Goal: Navigation & Orientation: Find specific page/section

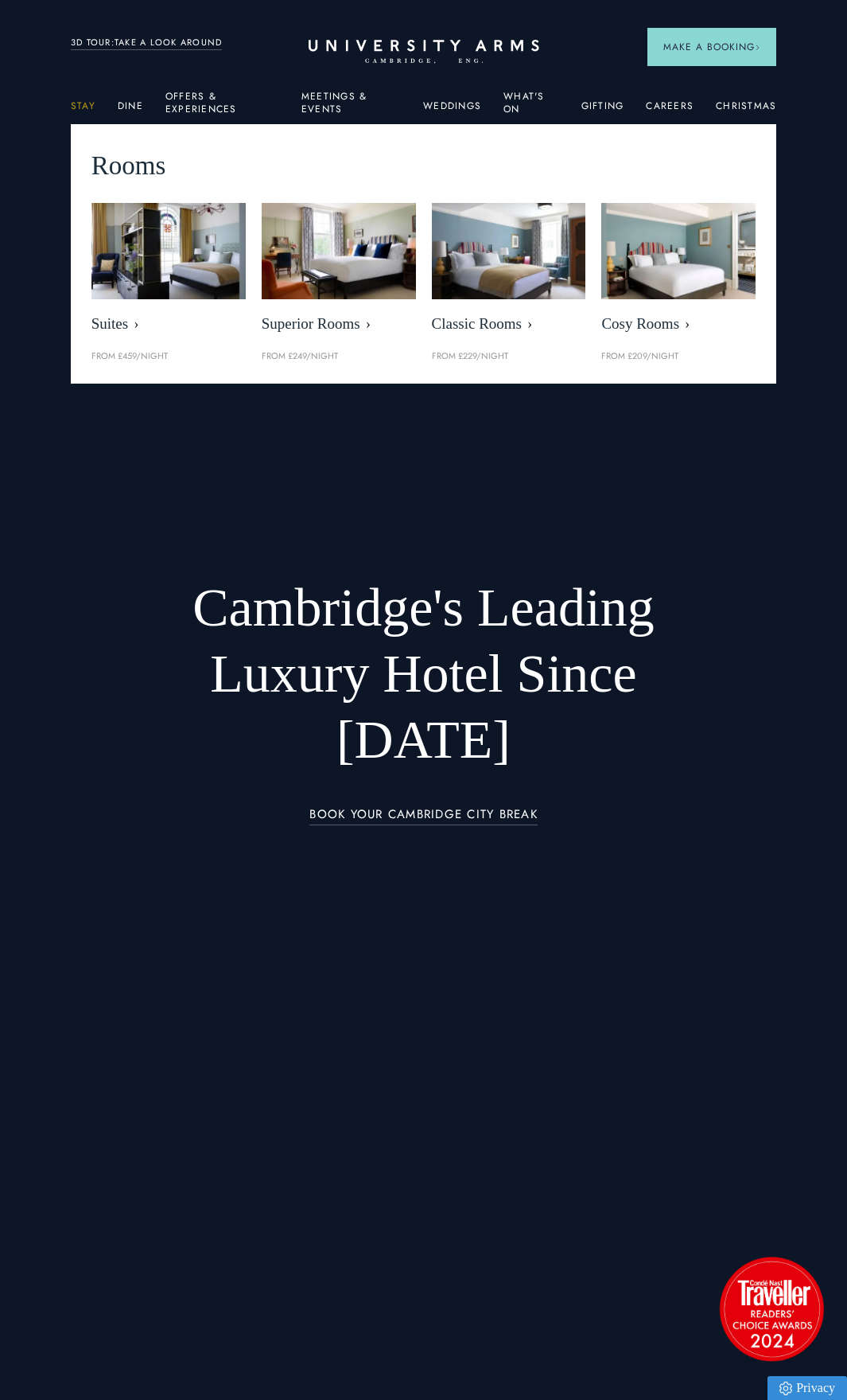
click at [86, 106] on link "Stay" at bounding box center [83, 111] width 25 height 20
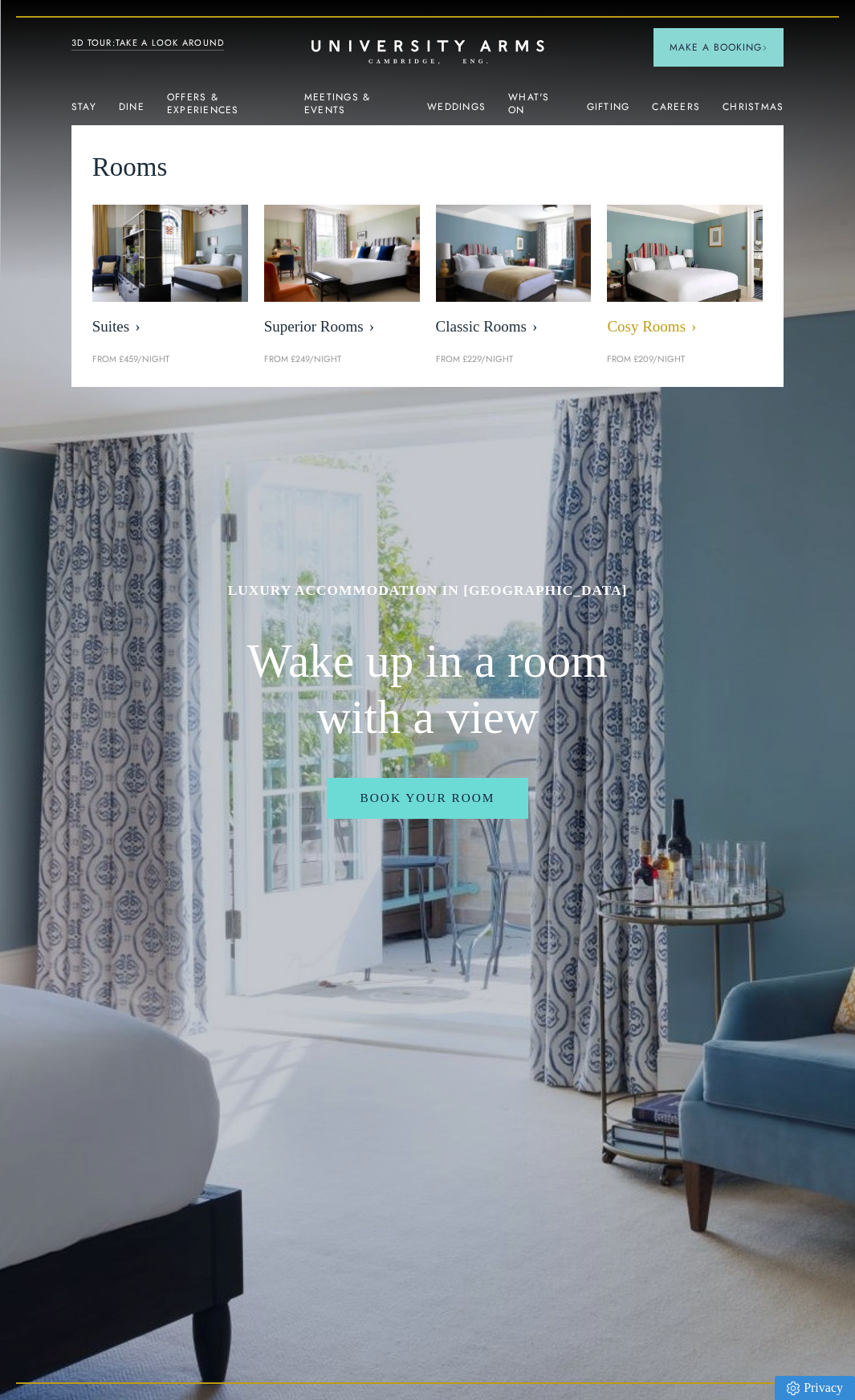
click at [674, 322] on span "Cosy Rooms" at bounding box center [685, 327] width 156 height 19
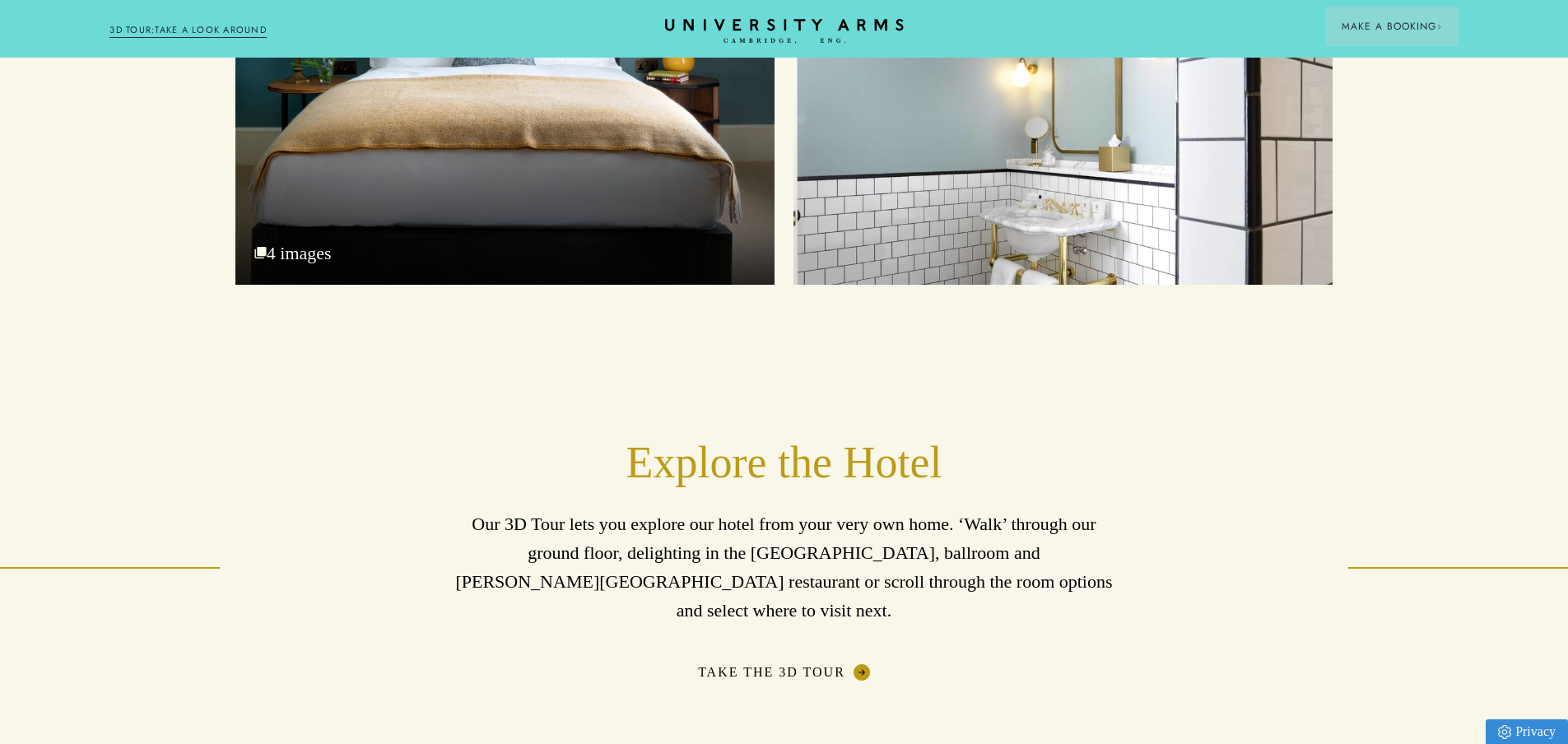
scroll to position [2408, 0]
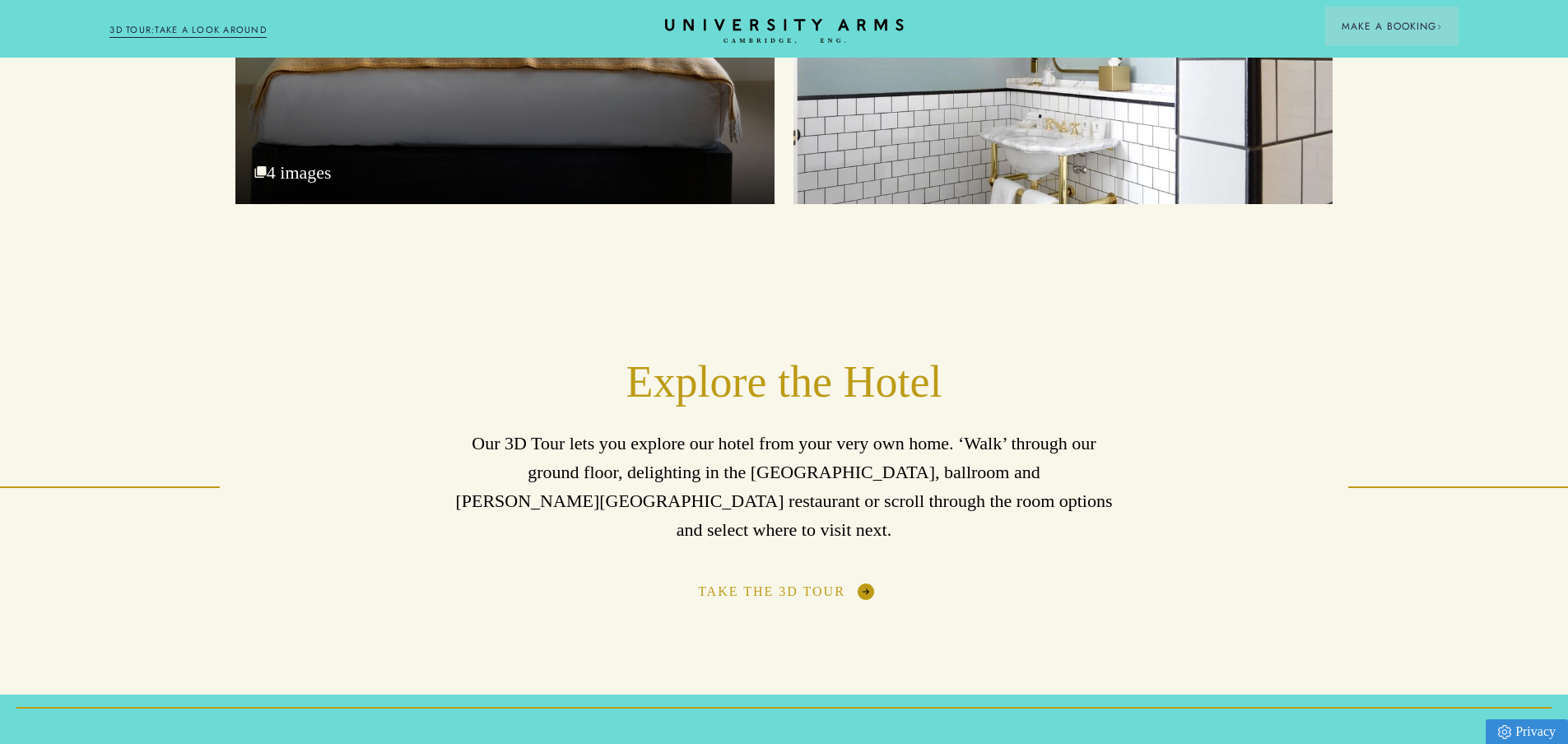
click at [863, 583] on link "Take the 3D Tour" at bounding box center [783, 591] width 172 height 16
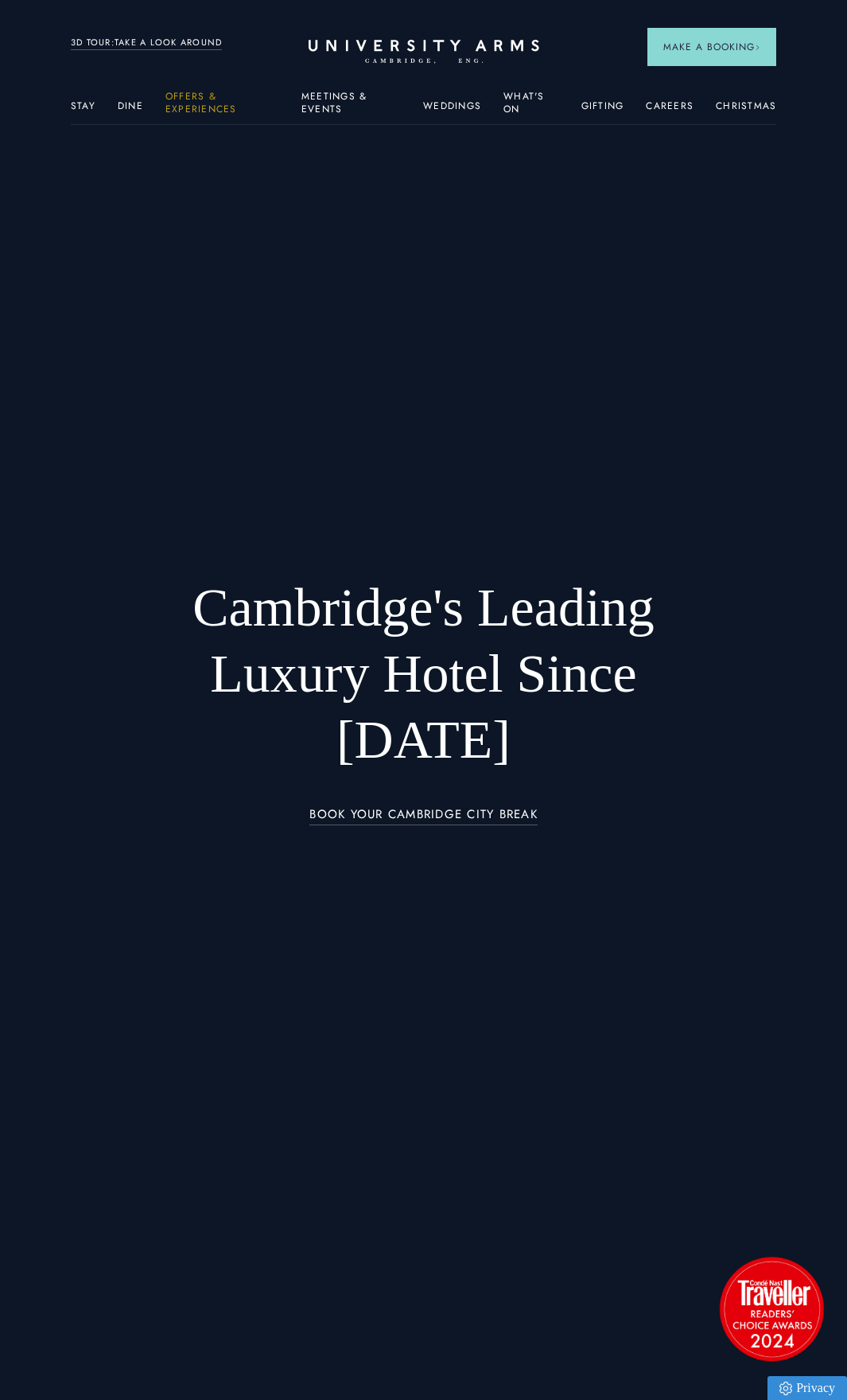
click at [196, 102] on link "Offers & Experiences" at bounding box center [222, 108] width 113 height 33
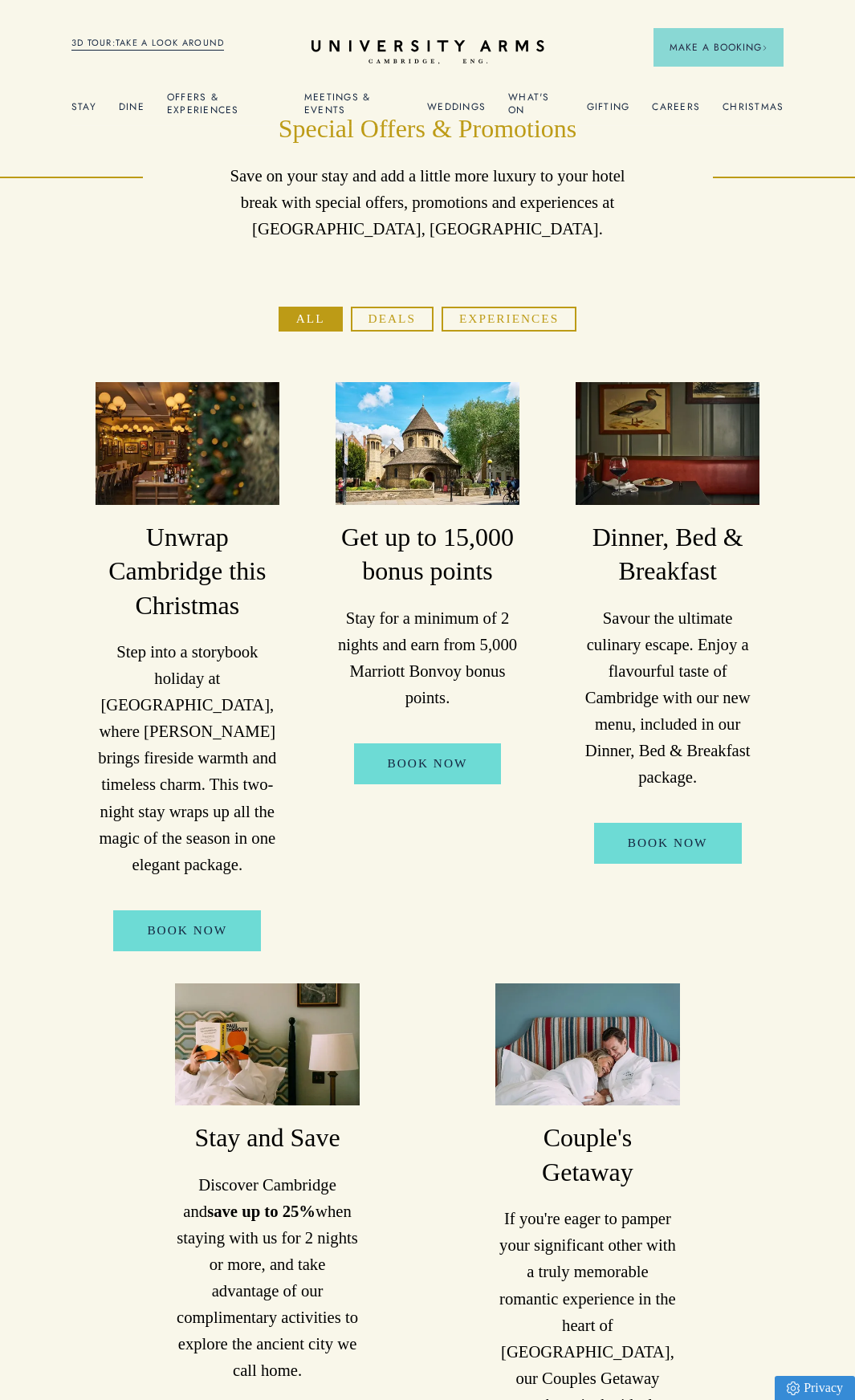
click at [402, 317] on button "Deals" at bounding box center [392, 319] width 82 height 25
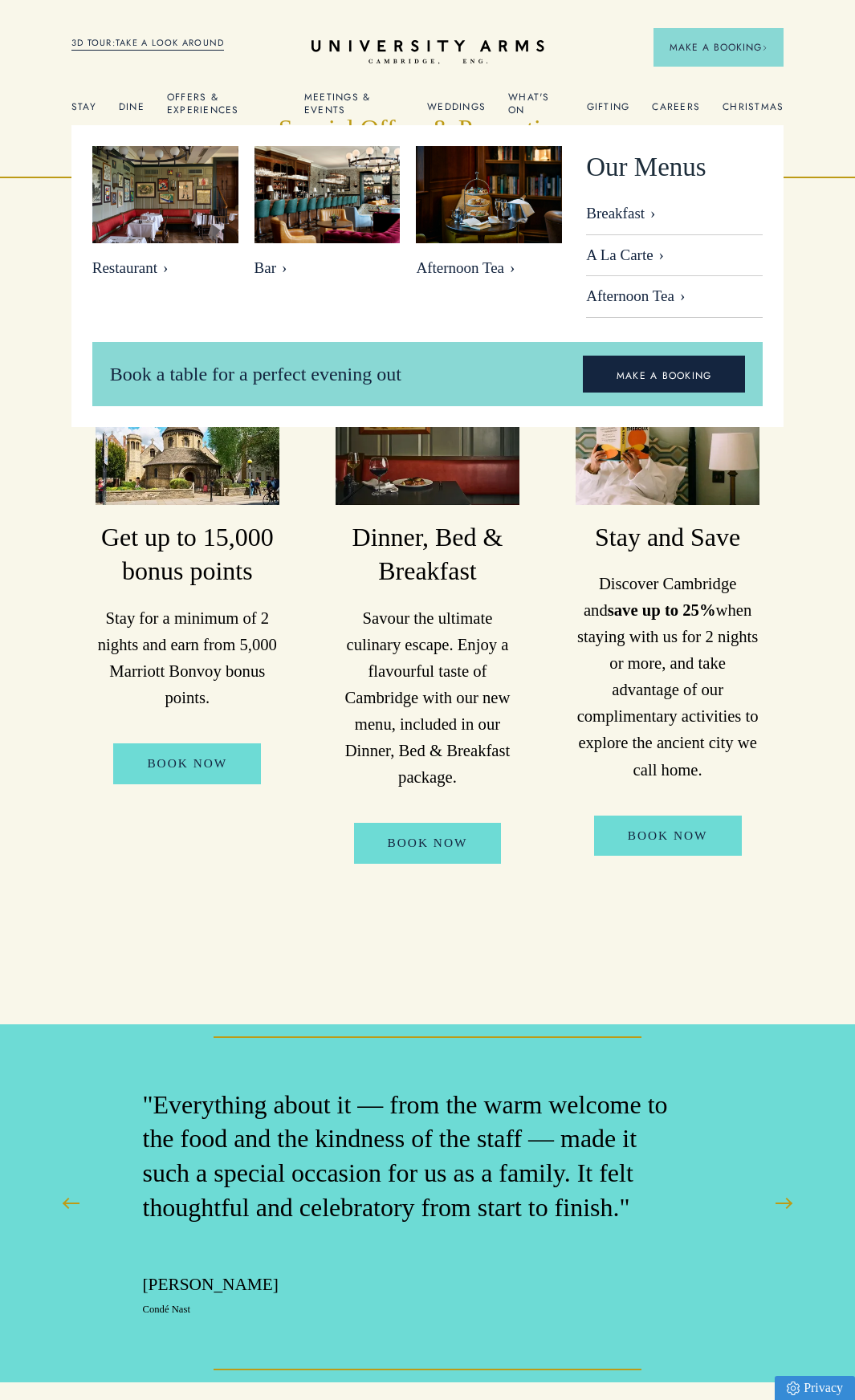
click at [125, 104] on link "Dine" at bounding box center [131, 112] width 25 height 21
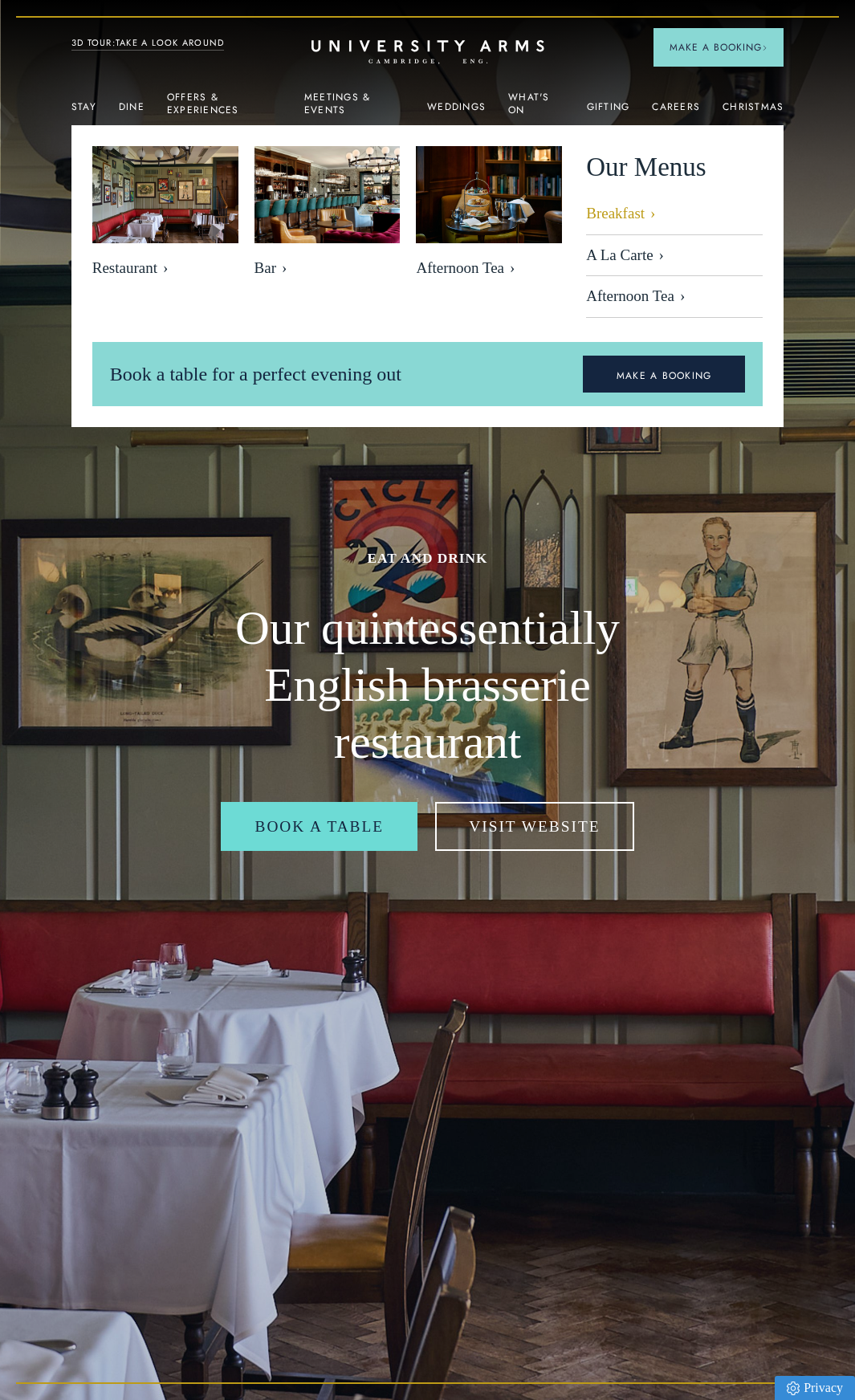
click at [619, 212] on link "Breakfast" at bounding box center [674, 219] width 176 height 31
